Goal: Entertainment & Leisure: Consume media (video, audio)

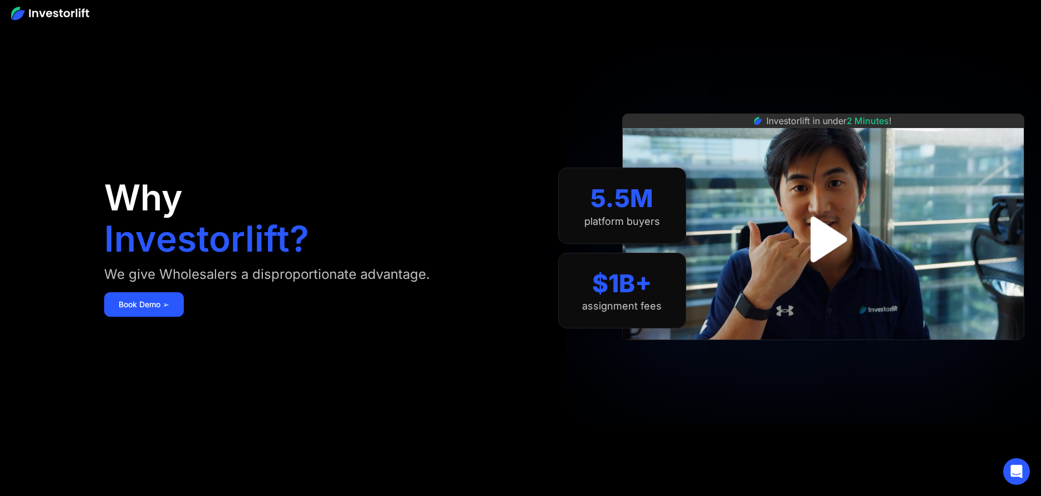
click at [827, 243] on img "open lightbox" at bounding box center [822, 239] width 83 height 83
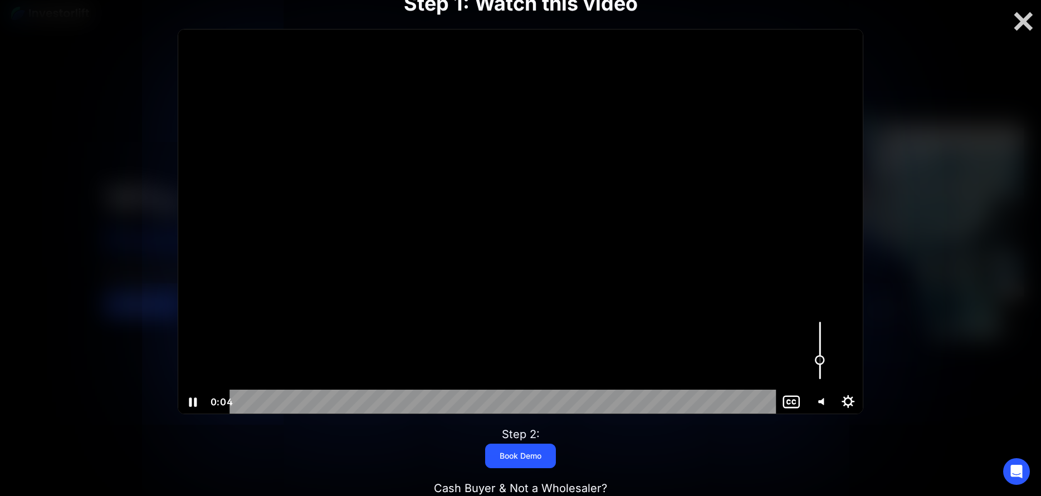
drag, startPoint x: 817, startPoint y: 333, endPoint x: 816, endPoint y: 360, distance: 27.3
click at [816, 360] on div "Volume" at bounding box center [819, 350] width 28 height 79
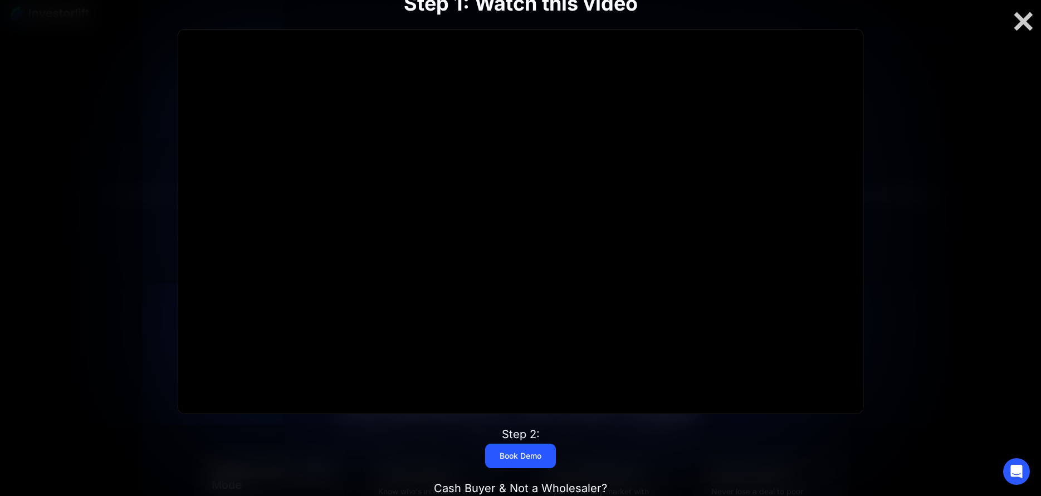
scroll to position [390, 0]
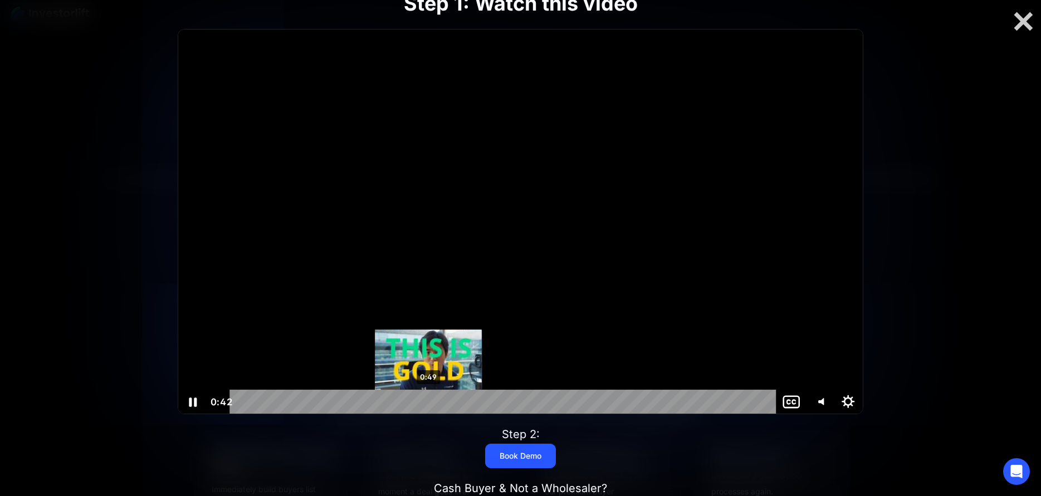
click at [430, 401] on div "0:49" at bounding box center [505, 402] width 530 height 25
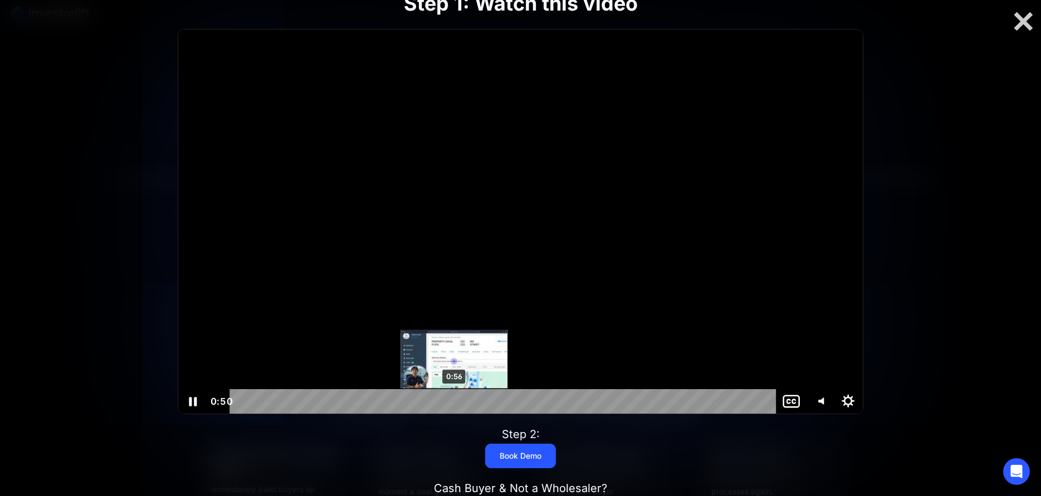
click at [454, 401] on div "0:56" at bounding box center [505, 401] width 530 height 25
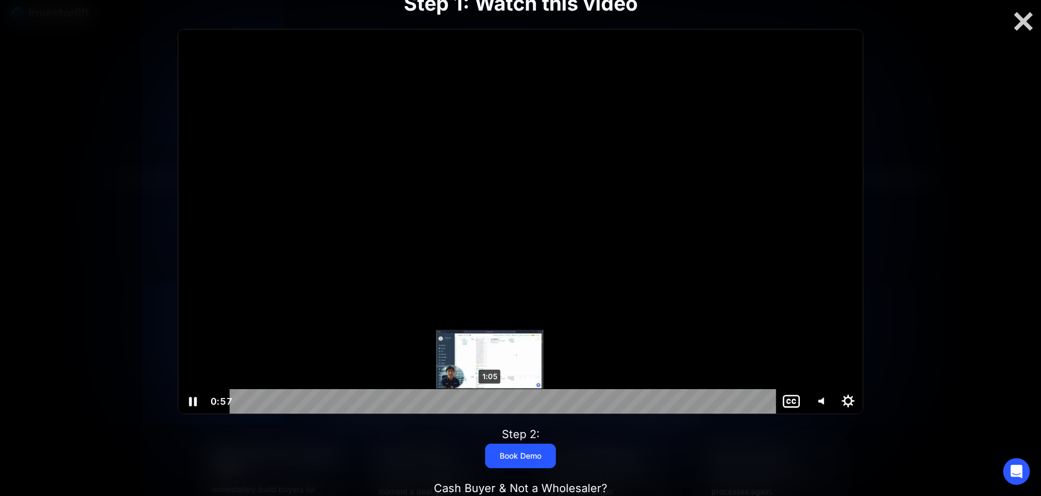
click at [490, 401] on div "1:05" at bounding box center [505, 401] width 530 height 25
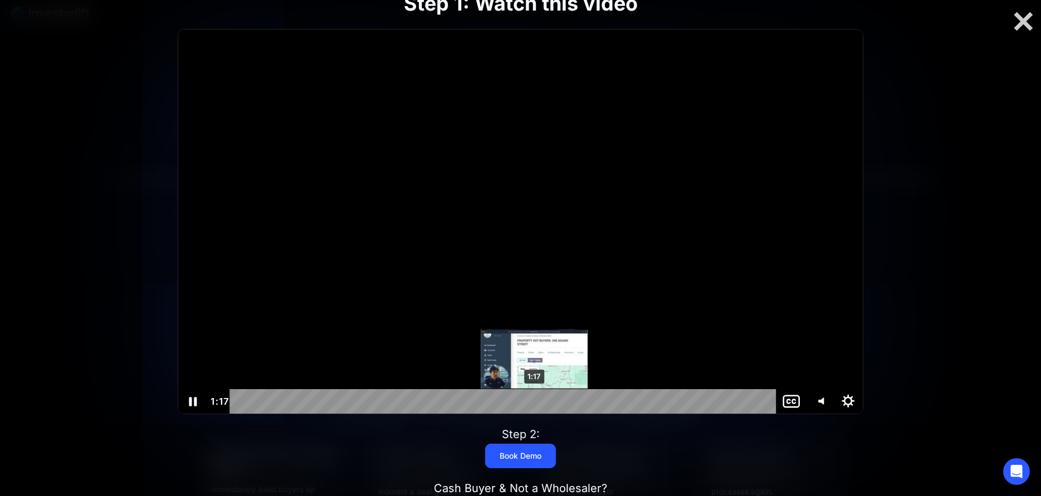
click at [535, 401] on div "1:17" at bounding box center [505, 401] width 530 height 25
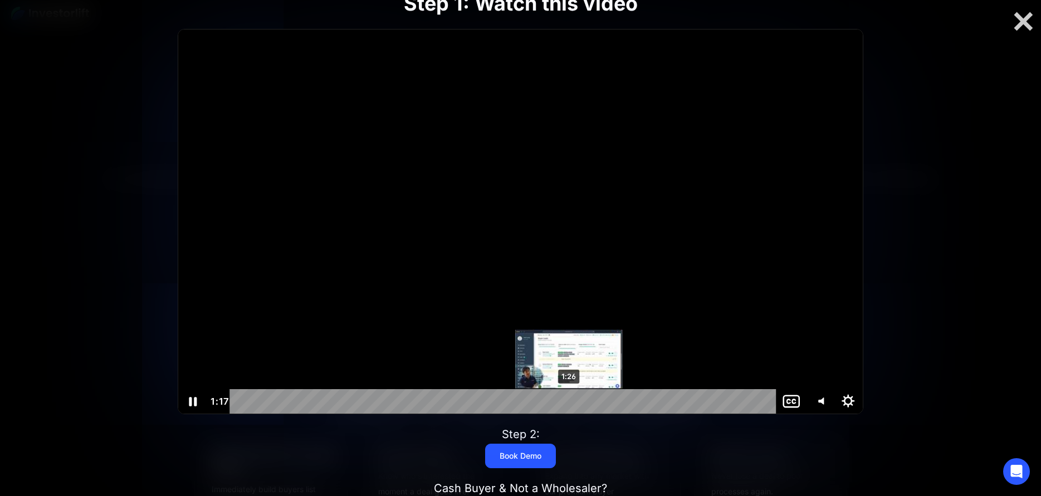
click at [569, 401] on div "1:26" at bounding box center [505, 401] width 530 height 25
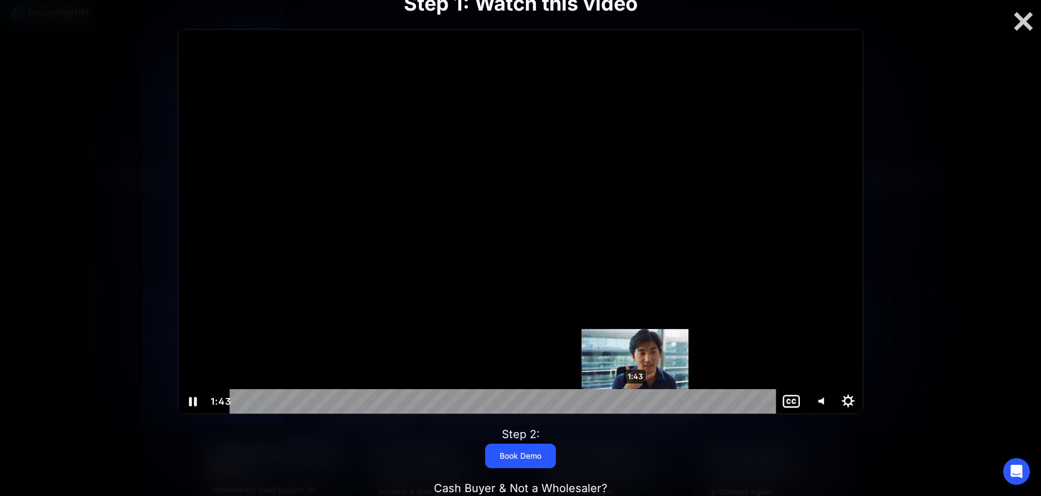
click at [635, 401] on div "1:43" at bounding box center [505, 401] width 530 height 25
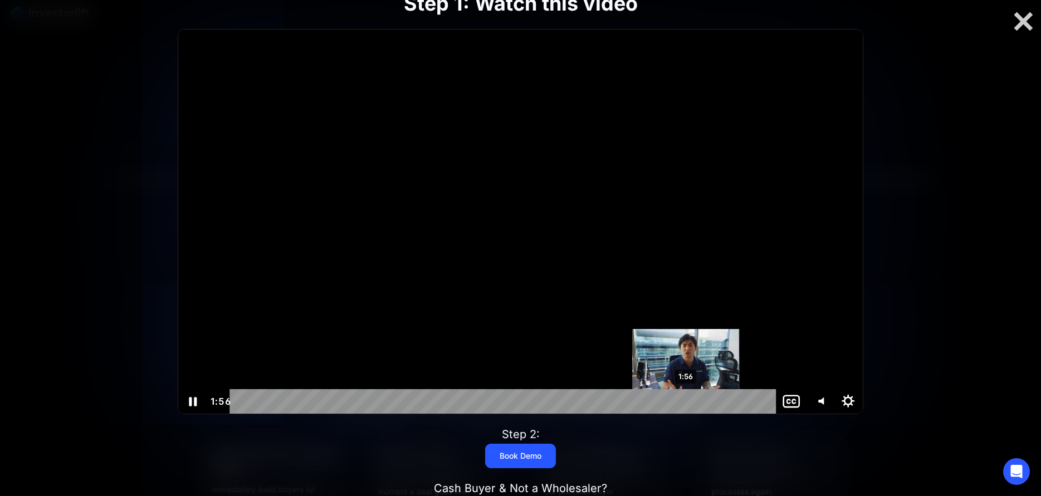
click at [686, 401] on div "1:56" at bounding box center [505, 401] width 530 height 25
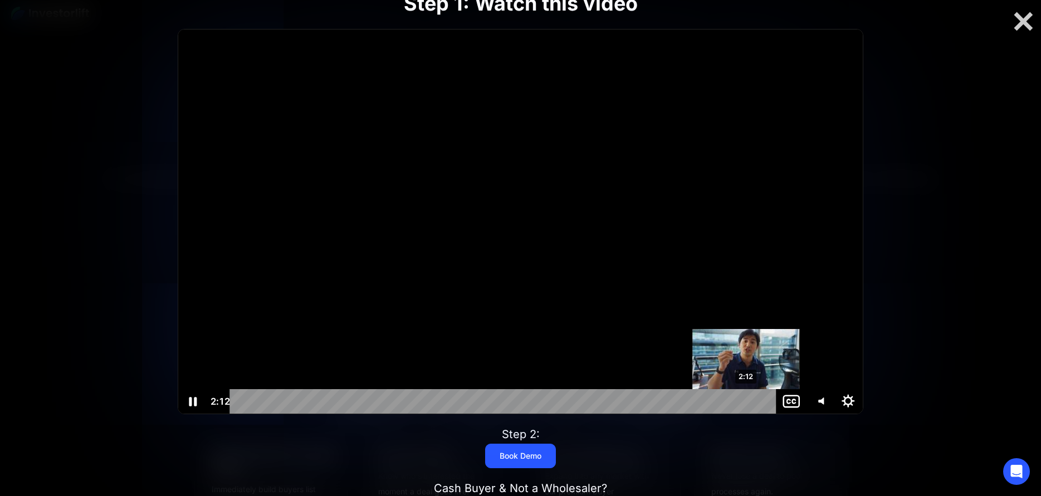
click at [746, 401] on div "2:12" at bounding box center [505, 401] width 530 height 25
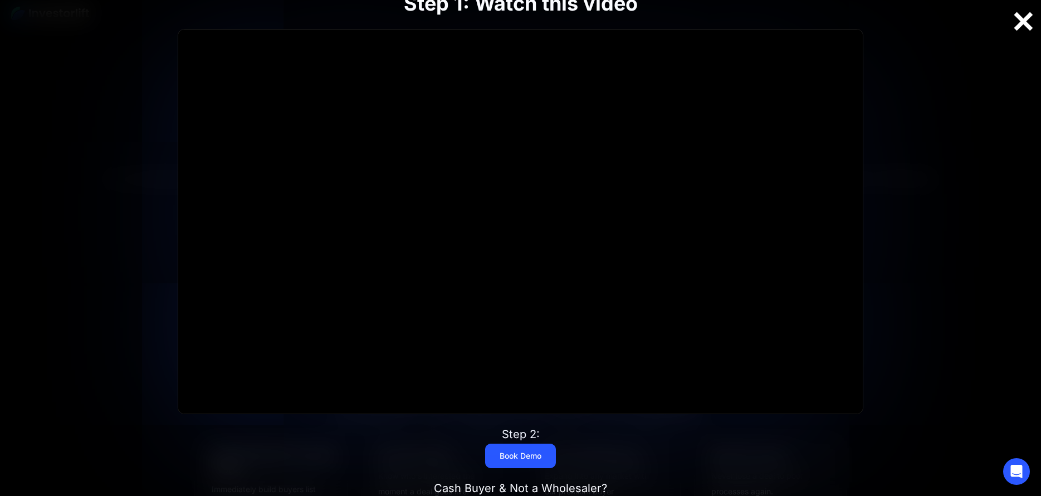
click at [1017, 21] on div at bounding box center [1023, 21] width 36 height 23
